Goal: Find specific page/section: Find specific page/section

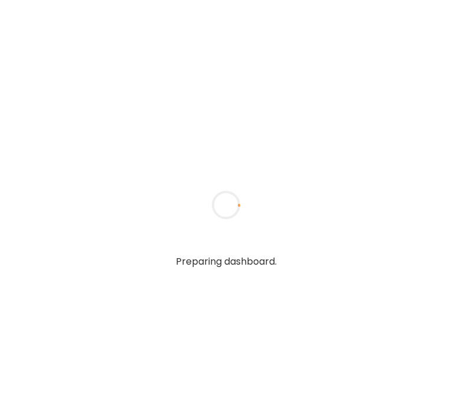
type input "**********"
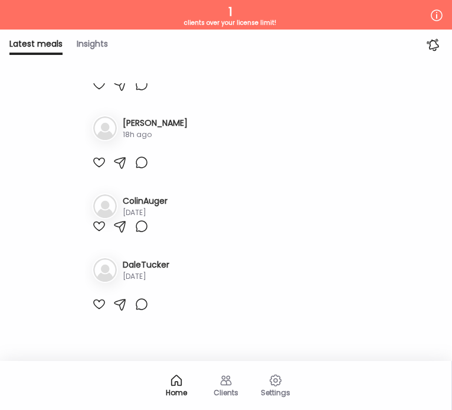
scroll to position [1650, 0]
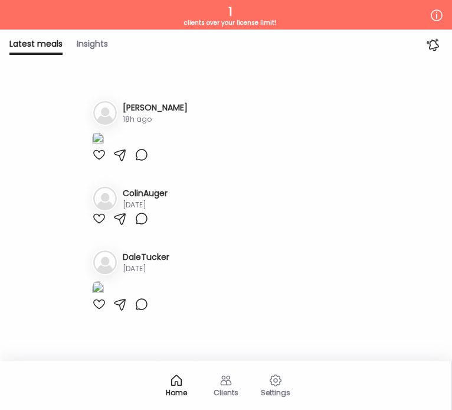
type input "**********"
click at [223, 381] on icon at bounding box center [226, 380] width 14 height 14
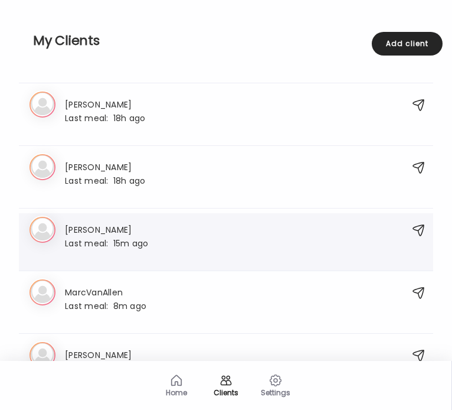
scroll to position [404, 0]
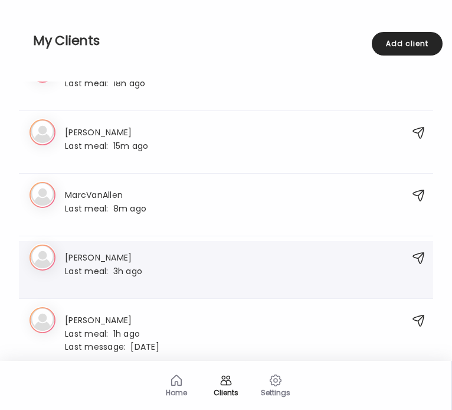
click at [94, 259] on h3 "[PERSON_NAME]" at bounding box center [103, 256] width 77 height 12
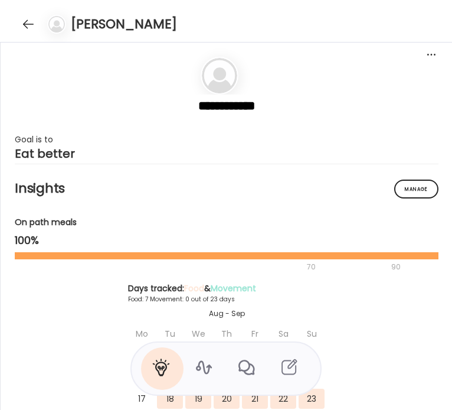
scroll to position [0, 0]
click at [196, 364] on icon at bounding box center [203, 367] width 19 height 19
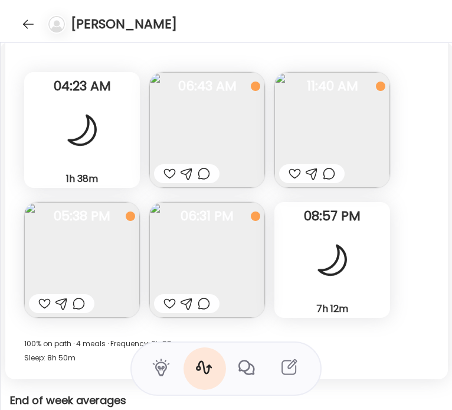
scroll to position [15538, 0]
click at [240, 133] on img at bounding box center [207, 131] width 116 height 116
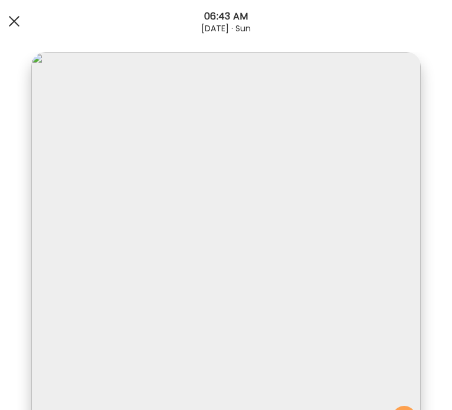
click at [13, 22] on span at bounding box center [14, 21] width 11 height 11
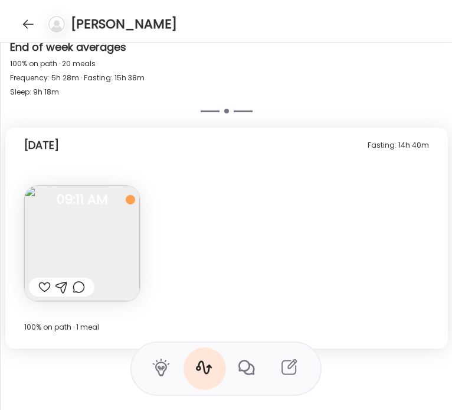
scroll to position [15915, 0]
